Goal: Information Seeking & Learning: Learn about a topic

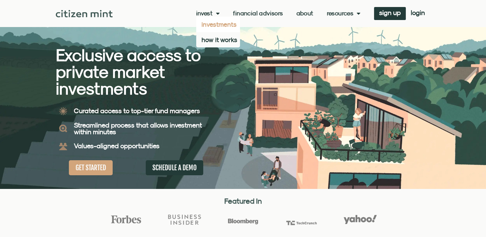
click at [225, 26] on link "investments" at bounding box center [218, 24] width 44 height 15
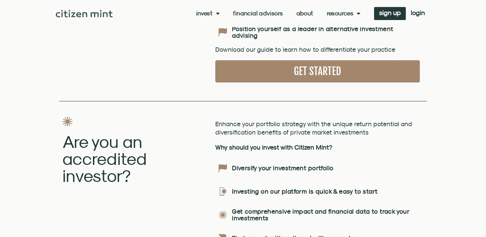
scroll to position [803, 0]
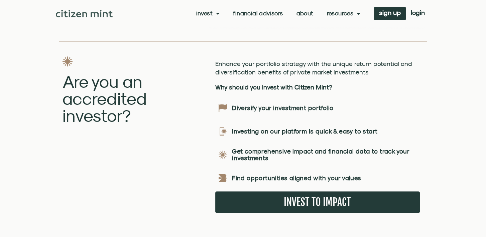
click at [295, 128] on h2 "Investing on our platform is quick & easy to start" at bounding box center [324, 131] width 184 height 7
click at [305, 175] on h2 "Find opportunities aligned with your values" at bounding box center [324, 178] width 184 height 7
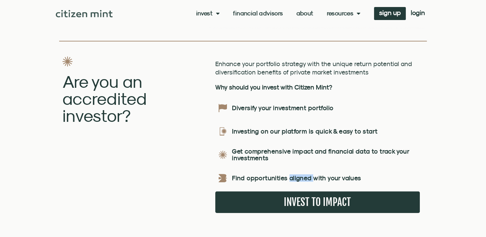
click at [305, 175] on h2 "Find opportunities aligned with your values" at bounding box center [324, 178] width 184 height 7
drag, startPoint x: 305, startPoint y: 167, endPoint x: 267, endPoint y: 144, distance: 44.2
click at [267, 148] on h2 "Get comprehensive impact and financial data to track your investments" at bounding box center [324, 154] width 184 height 13
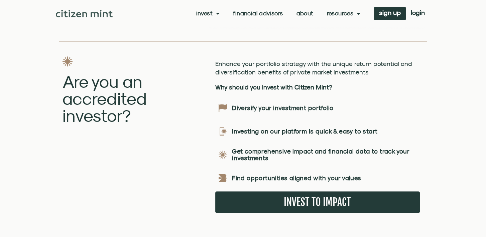
click at [267, 148] on h2 "Get comprehensive impact and financial data to track your investments" at bounding box center [324, 154] width 184 height 13
drag, startPoint x: 267, startPoint y: 144, endPoint x: 263, endPoint y: 150, distance: 7.4
click at [263, 150] on h2 "Get comprehensive impact and financial data to track your investments" at bounding box center [324, 154] width 184 height 13
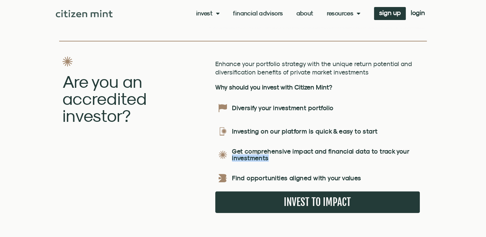
click at [263, 150] on h2 "Get comprehensive impact and financial data to track your investments" at bounding box center [324, 154] width 184 height 13
drag, startPoint x: 263, startPoint y: 150, endPoint x: 248, endPoint y: 119, distance: 33.8
click at [253, 128] on h2 "Investing on our platform is quick & easy to start" at bounding box center [324, 131] width 184 height 7
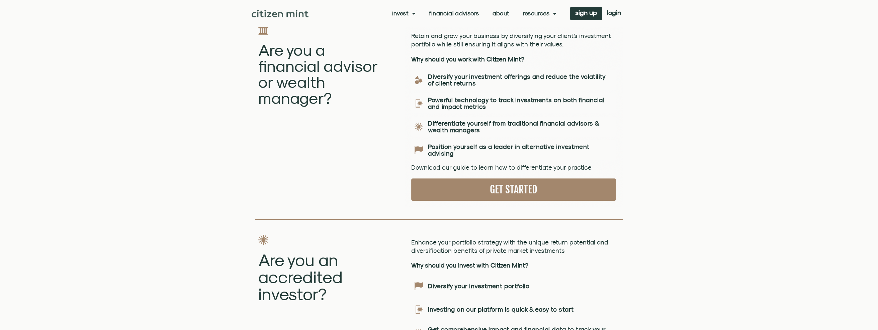
scroll to position [674, 0]
click at [486, 17] on link "sign up" at bounding box center [586, 13] width 32 height 13
